Goal: Task Accomplishment & Management: Use online tool/utility

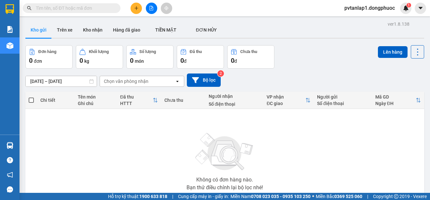
drag, startPoint x: 132, startPoint y: 7, endPoint x: 135, endPoint y: 10, distance: 4.4
click at [135, 10] on icon "plus" at bounding box center [136, 8] width 5 height 5
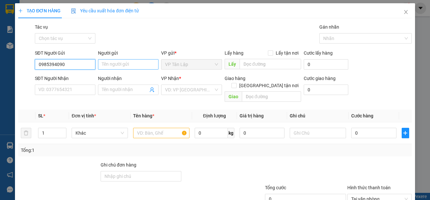
type input "0985394090"
click at [130, 60] on input "Người gửi" at bounding box center [128, 64] width 61 height 10
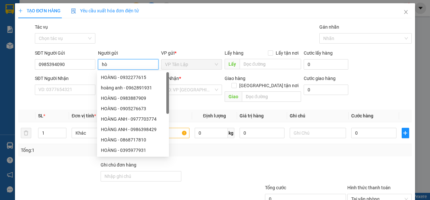
type input "h"
type input "HOÀNG"
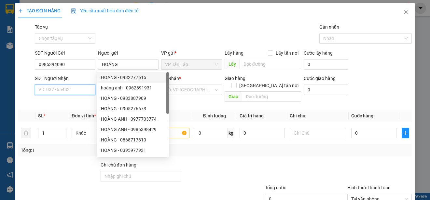
click at [63, 91] on input "SĐT Người Nhận" at bounding box center [65, 90] width 61 height 10
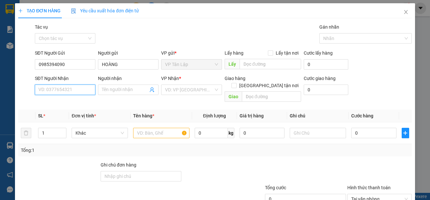
type input "0"
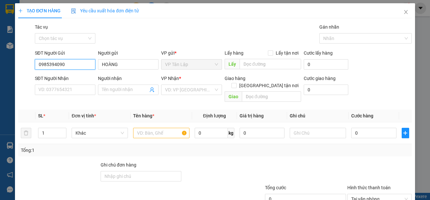
drag, startPoint x: 71, startPoint y: 62, endPoint x: 20, endPoint y: 74, distance: 52.3
click at [20, 74] on form "SĐT Người Gửi 0985394090 0985394090 Người gửi HOÀNG VP gửi * VP Tân Lập Lấy hàn…" at bounding box center [215, 76] width 394 height 55
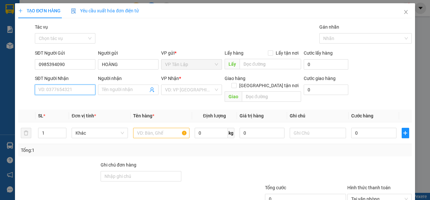
click at [78, 88] on input "SĐT Người Nhận" at bounding box center [65, 90] width 61 height 10
paste input "0985394090"
type input "0985394090"
click at [138, 86] on span at bounding box center [128, 90] width 61 height 10
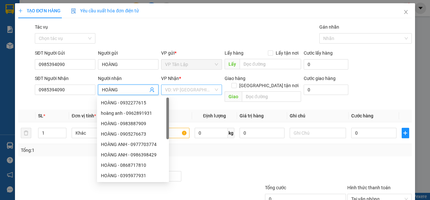
type input "HOÀNG"
click at [191, 87] on input "search" at bounding box center [189, 90] width 48 height 10
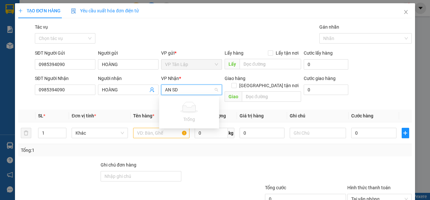
type input "AN S"
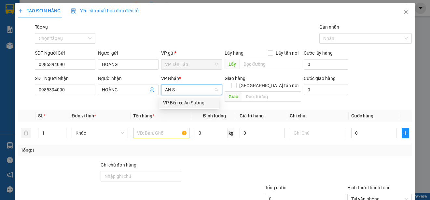
click at [203, 100] on div "VP Bến xe An Sương" at bounding box center [189, 102] width 52 height 7
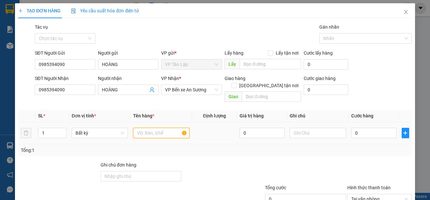
click at [157, 128] on input "text" at bounding box center [161, 133] width 56 height 10
drag, startPoint x: 48, startPoint y: 125, endPoint x: 41, endPoint y: 124, distance: 6.6
click at [36, 125] on td "1" at bounding box center [52, 133] width 34 height 22
type input "2"
click at [141, 128] on input "text" at bounding box center [161, 133] width 56 height 10
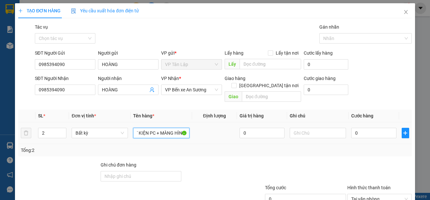
scroll to position [0, 4]
type input "T KIỆN PC + MÀNG HÌNH"
click at [306, 128] on input "text" at bounding box center [318, 133] width 56 height 10
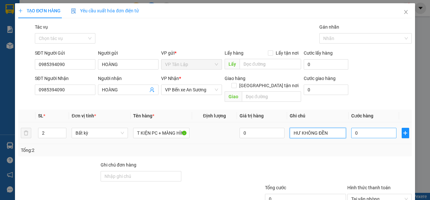
type input "HƯ KHÔNG ĐỀN"
click at [364, 128] on input "0" at bounding box center [373, 133] width 45 height 10
type input "7"
type input "75"
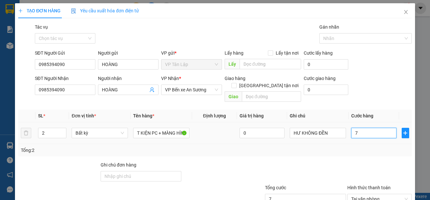
type input "75"
type input "750"
type input "7.500"
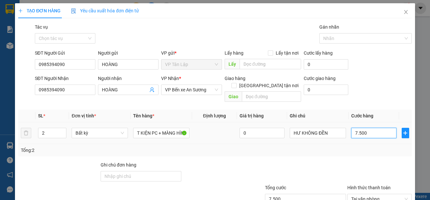
type input "75.000"
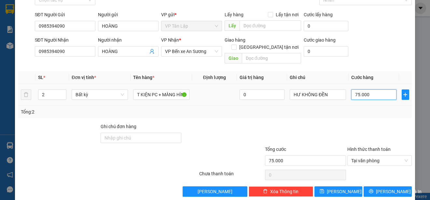
scroll to position [41, 0]
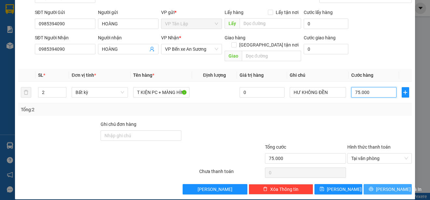
type input "75.000"
click at [368, 184] on button "[PERSON_NAME] và In" at bounding box center [388, 189] width 48 height 10
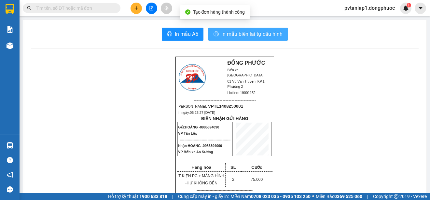
click at [258, 34] on span "In mẫu biên lai tự cấu hình" at bounding box center [251, 34] width 61 height 8
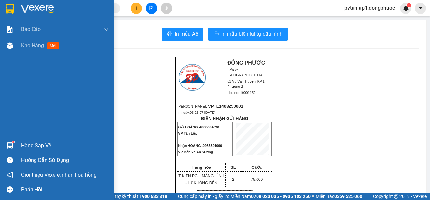
click at [7, 4] on div at bounding box center [9, 8] width 11 height 11
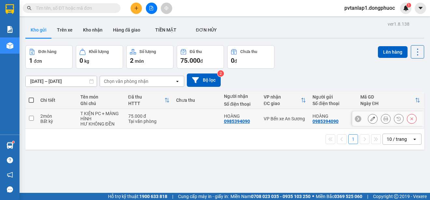
click at [192, 113] on td at bounding box center [197, 119] width 48 height 20
checkbox input "true"
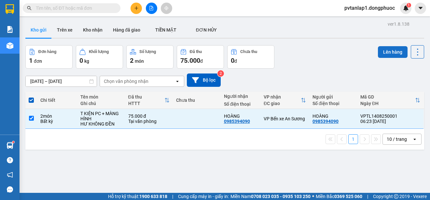
click at [393, 49] on button "Lên hàng" at bounding box center [393, 52] width 30 height 12
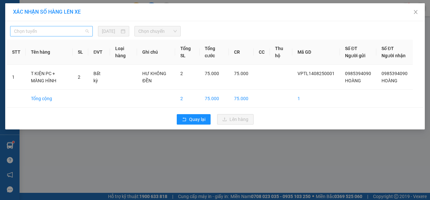
click at [87, 31] on span "Chọn tuyến" at bounding box center [51, 31] width 75 height 10
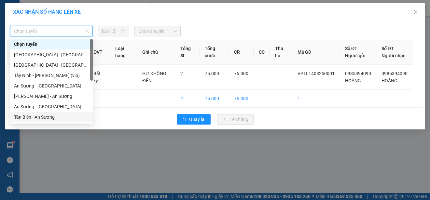
click at [82, 119] on div "Tân Biên - An Sương" at bounding box center [51, 117] width 75 height 7
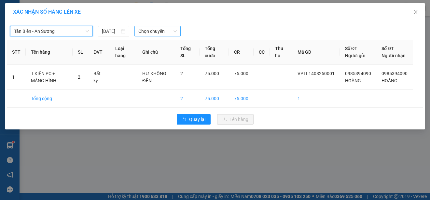
click at [151, 30] on span "Chọn chuyến" at bounding box center [157, 31] width 38 height 10
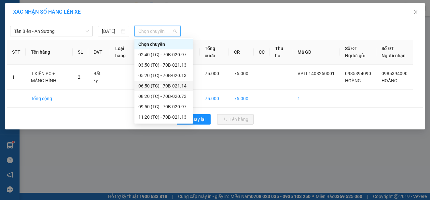
click at [167, 84] on div "06:50 (TC) - 70B-021.14" at bounding box center [163, 85] width 51 height 7
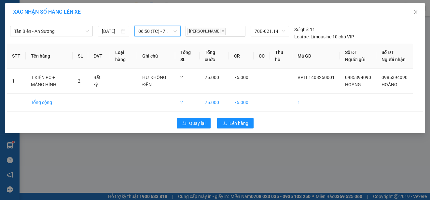
click at [170, 31] on span "06:50 (TC) - 70B-021.14" at bounding box center [157, 31] width 38 height 10
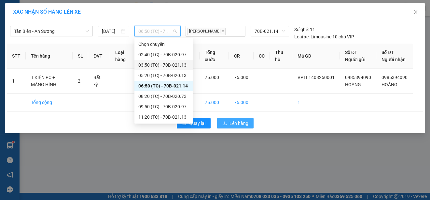
click at [240, 127] on span "Lên hàng" at bounding box center [239, 123] width 19 height 7
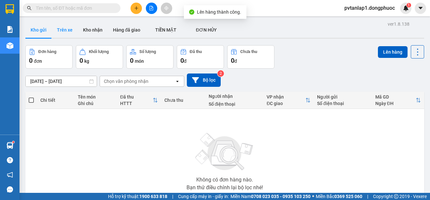
click at [66, 30] on button "Trên xe" at bounding box center [65, 30] width 26 height 16
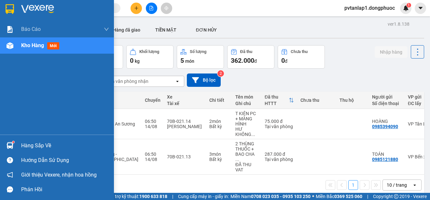
click at [11, 146] on img at bounding box center [10, 145] width 7 height 7
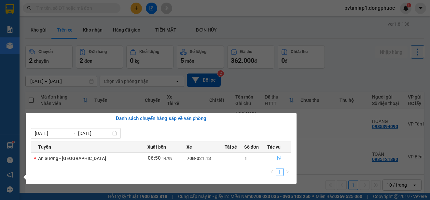
click at [273, 158] on button "button" at bounding box center [279, 158] width 23 height 10
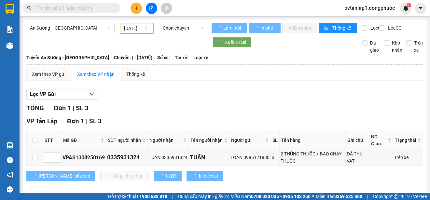
type input "[DATE]"
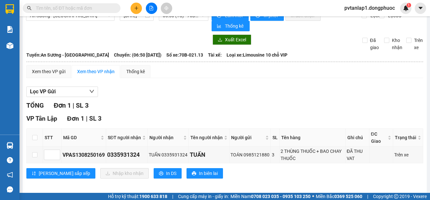
scroll to position [16, 0]
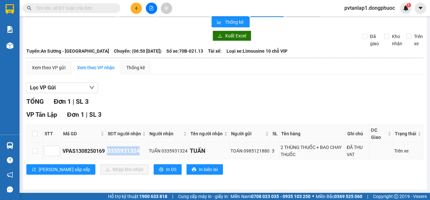
drag, startPoint x: 141, startPoint y: 151, endPoint x: 109, endPoint y: 151, distance: 31.6
click at [109, 151] on div "0335931324" at bounding box center [126, 150] width 39 height 9
copy div "0335931324"
click at [98, 5] on input "text" at bounding box center [74, 8] width 77 height 7
paste input "0335931324"
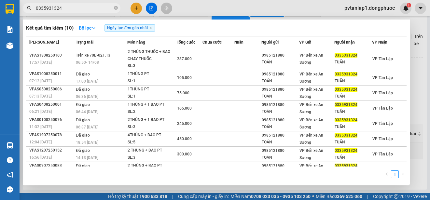
type input "0335931324"
click at [207, 10] on div at bounding box center [215, 100] width 430 height 200
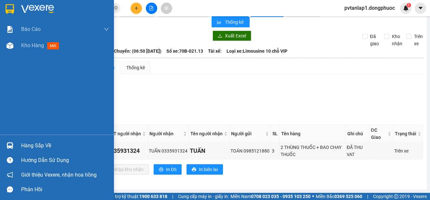
click at [9, 6] on img at bounding box center [10, 9] width 8 height 10
